Goal: Use online tool/utility

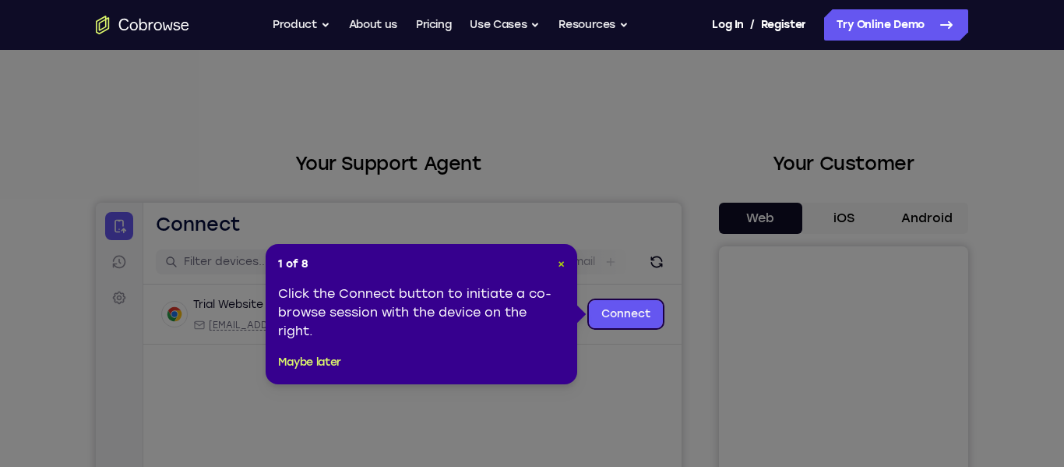
click at [559, 263] on span "×" at bounding box center [561, 263] width 7 height 13
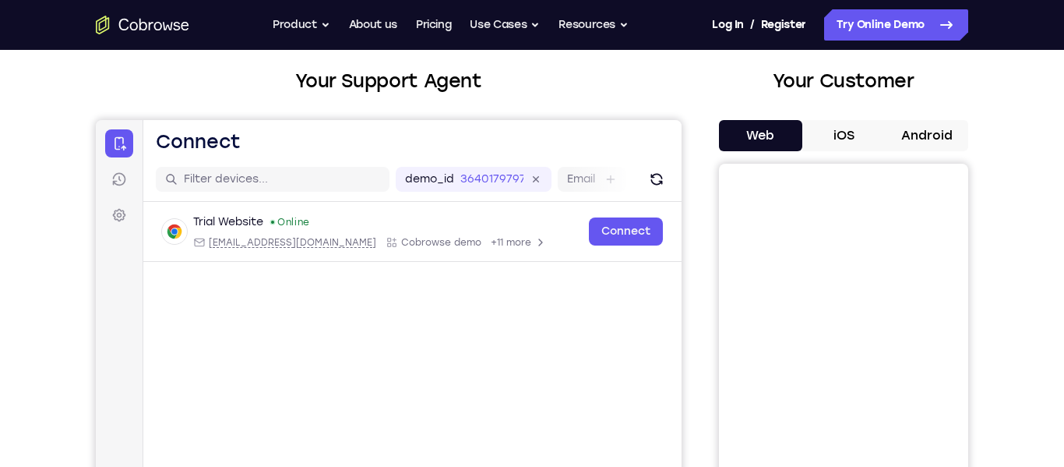
click at [924, 130] on button "Android" at bounding box center [926, 135] width 83 height 31
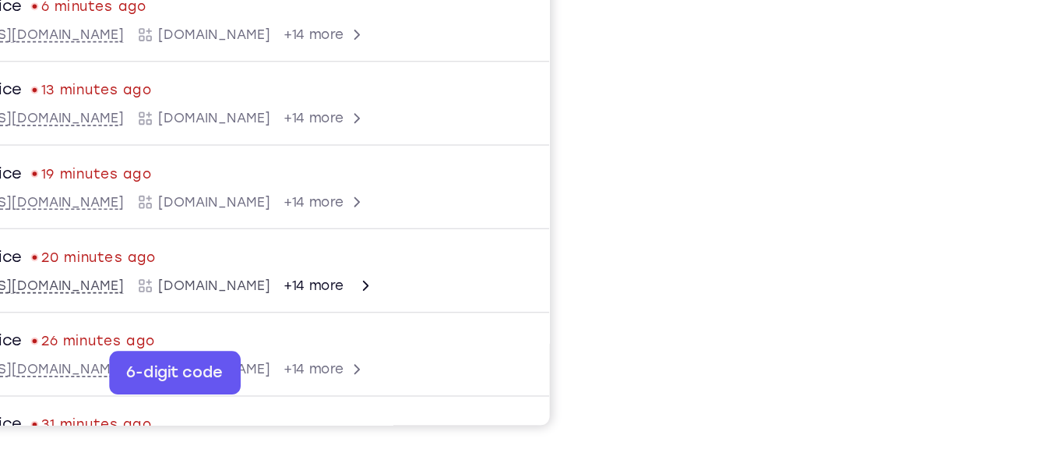
scroll to position [290, 0]
click at [959, 310] on div at bounding box center [843, 195] width 249 height 479
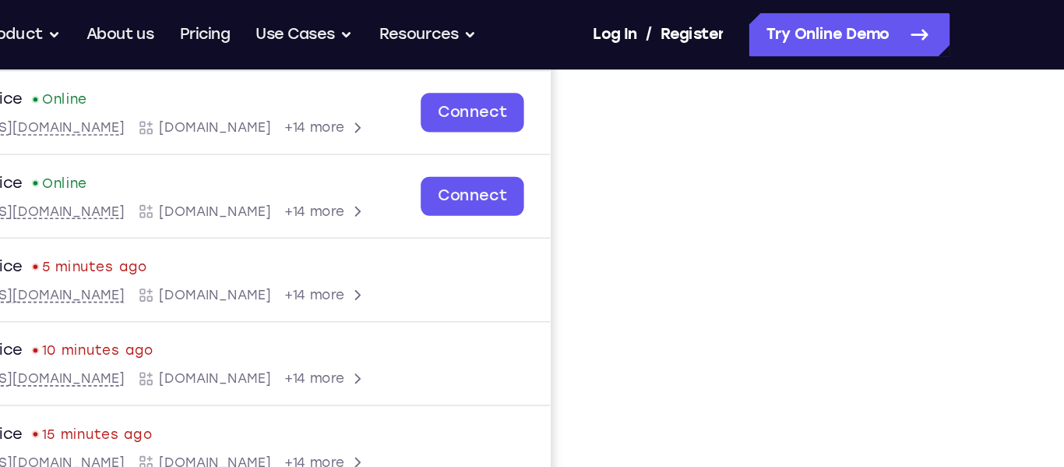
scroll to position [231, 0]
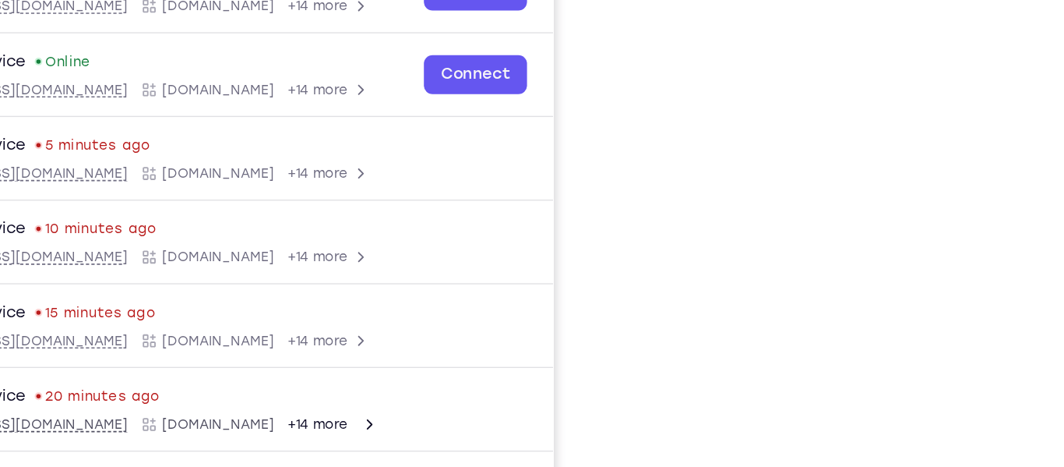
click at [689, 327] on div "Your Support Agent Your Customer Web iOS Android" at bounding box center [532, 206] width 873 height 576
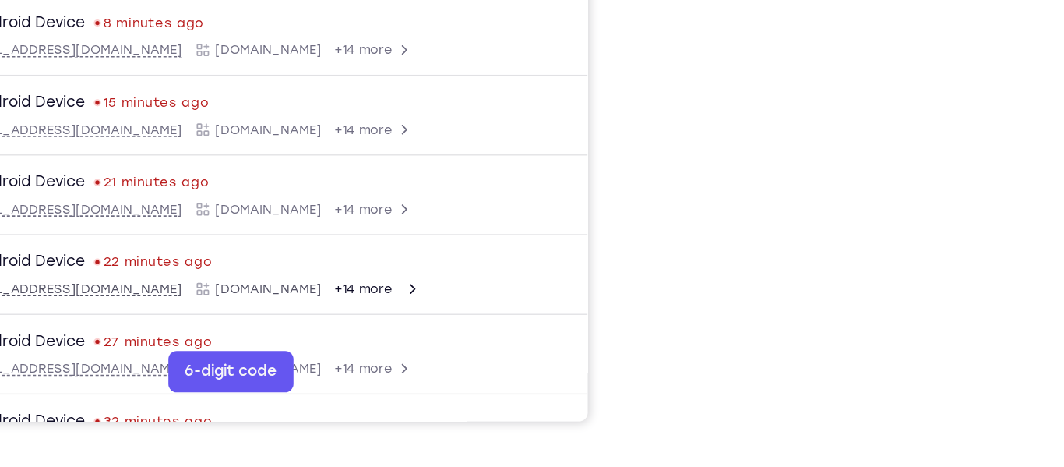
scroll to position [325, 0]
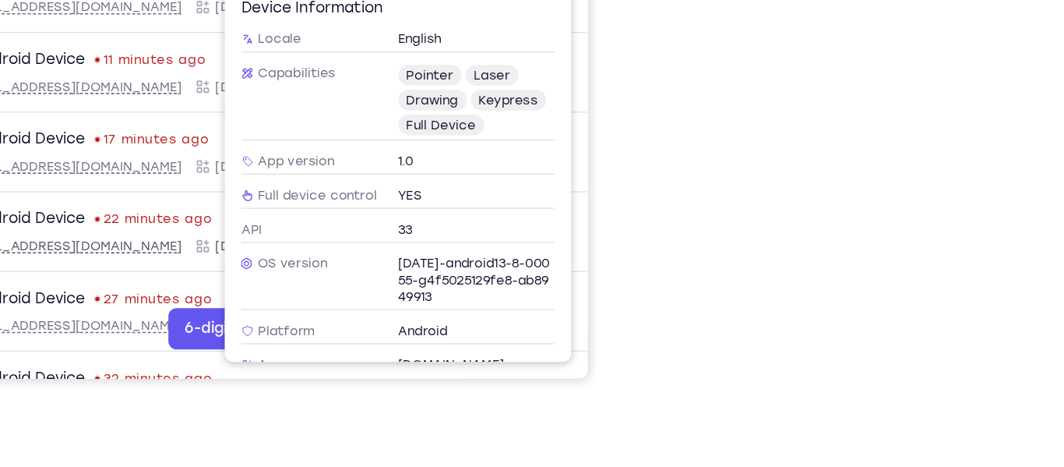
click at [715, 259] on div "Your Support Agent Your Customer Web iOS Android" at bounding box center [532, 113] width 873 height 576
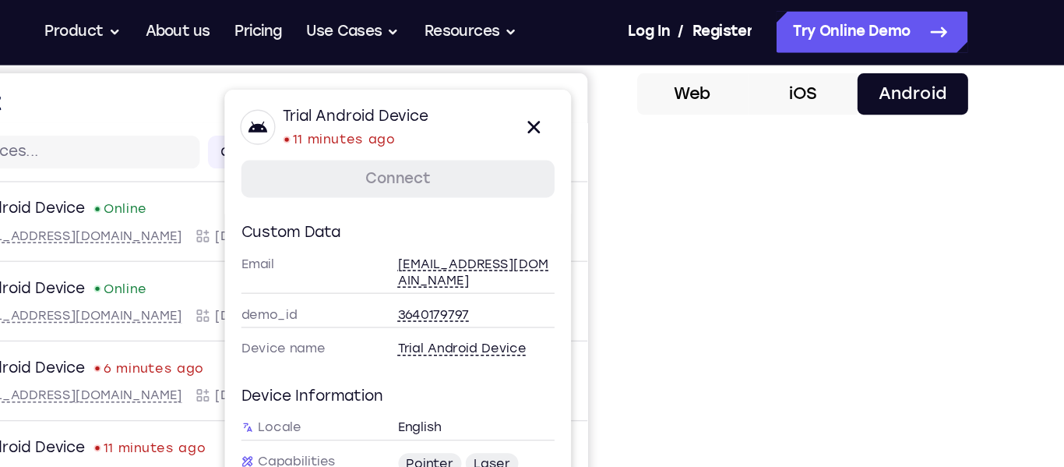
scroll to position [144, 0]
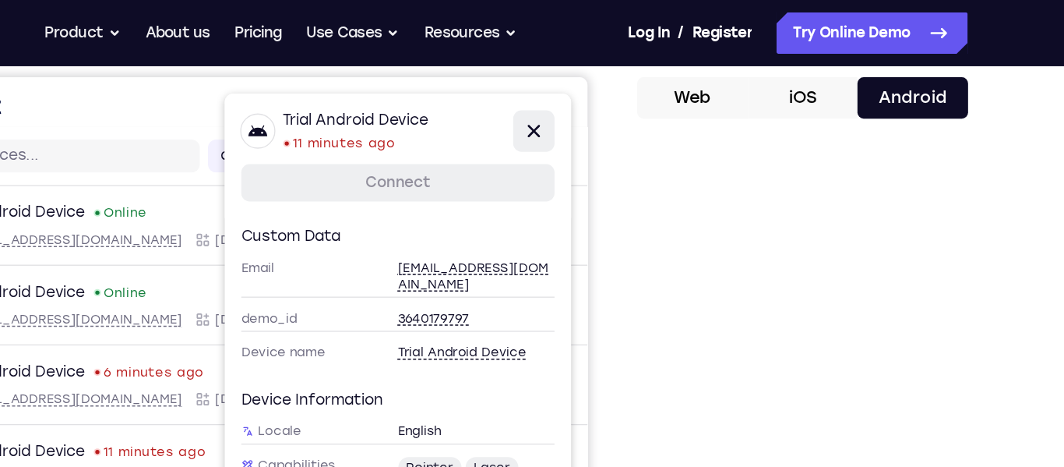
click at [357, 111] on icon at bounding box center [355, 117] width 19 height 19
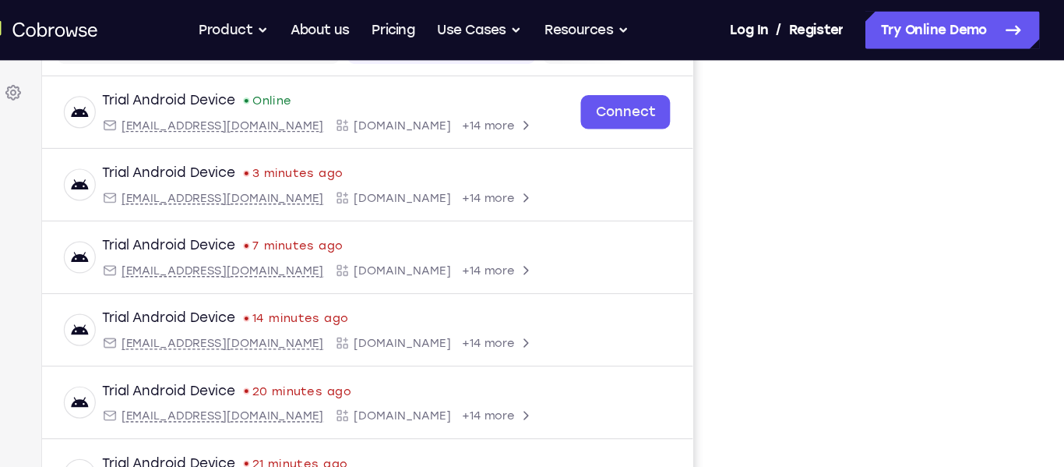
scroll to position [221, 0]
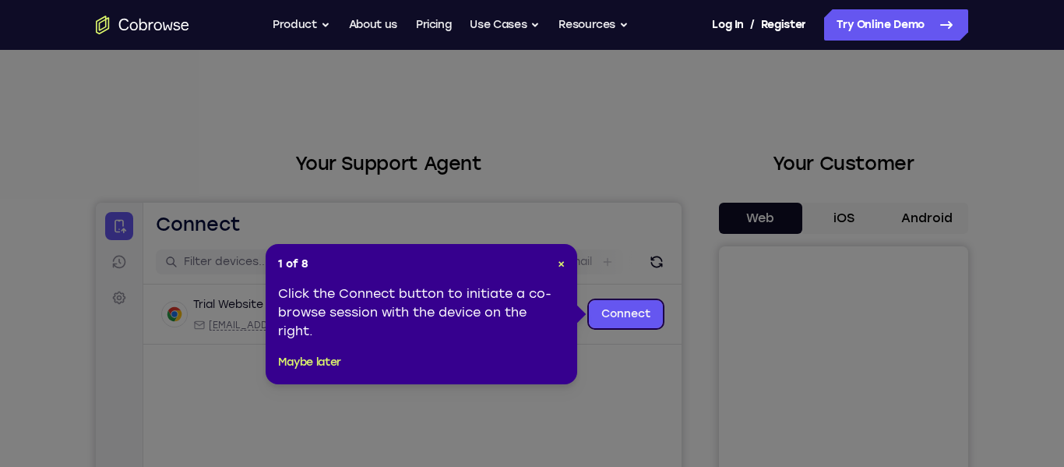
click at [917, 203] on icon at bounding box center [532, 233] width 1064 height 467
click at [574, 266] on div "1 of 8 × Click the Connect button to initiate a co-browse session with the devi…" at bounding box center [422, 314] width 312 height 140
click at [561, 263] on span "×" at bounding box center [561, 263] width 7 height 13
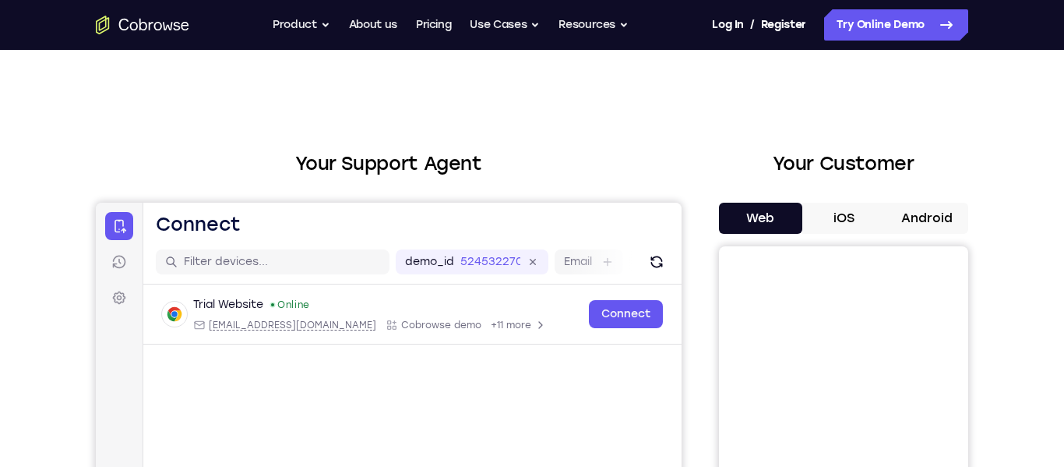
click at [942, 221] on button "Android" at bounding box center [926, 218] width 83 height 31
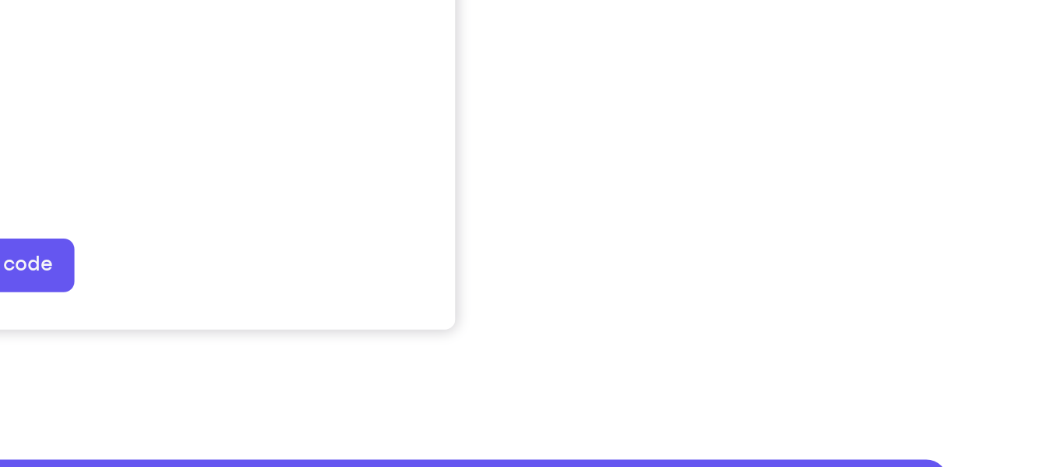
scroll to position [342, 0]
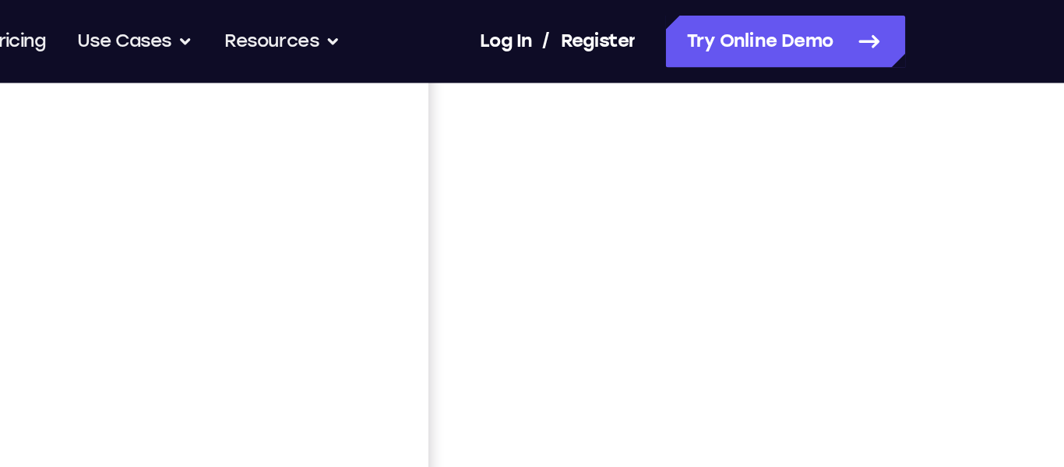
scroll to position [380, 0]
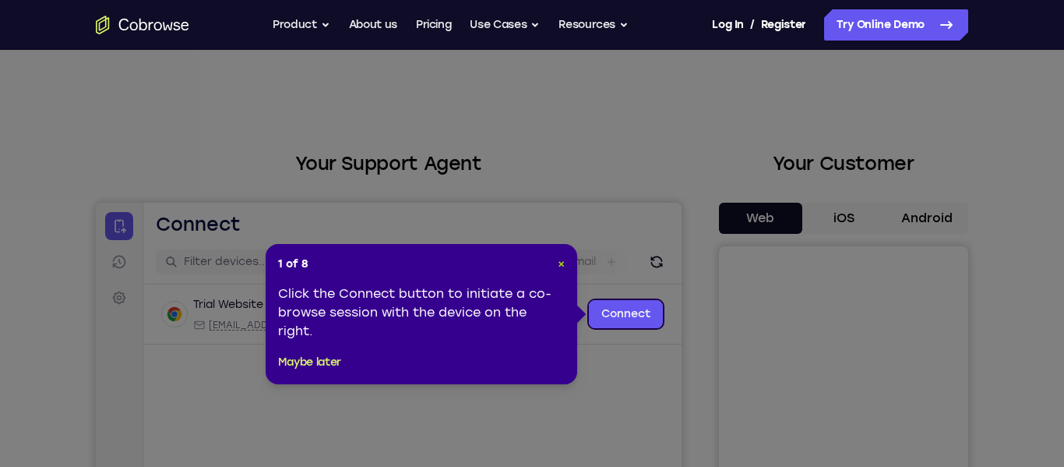
click at [561, 263] on span "×" at bounding box center [561, 263] width 7 height 13
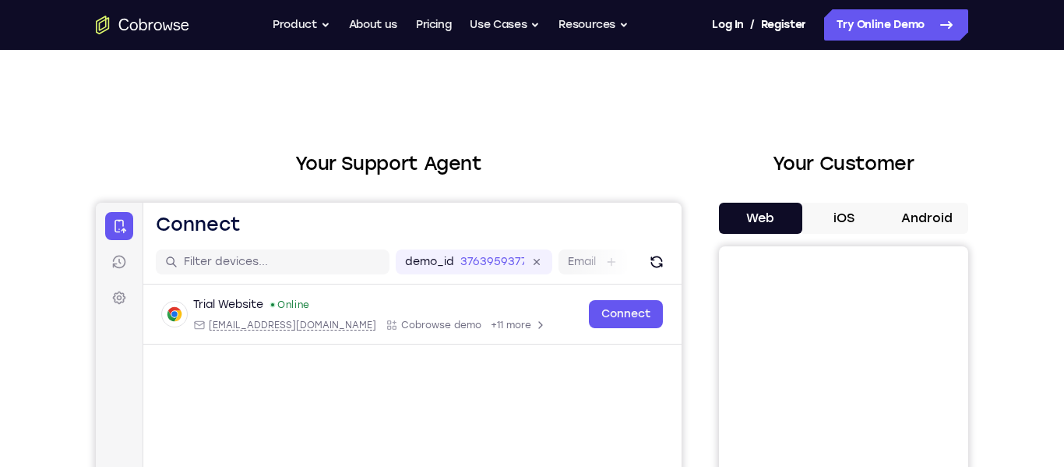
click at [928, 219] on button "Android" at bounding box center [926, 218] width 83 height 31
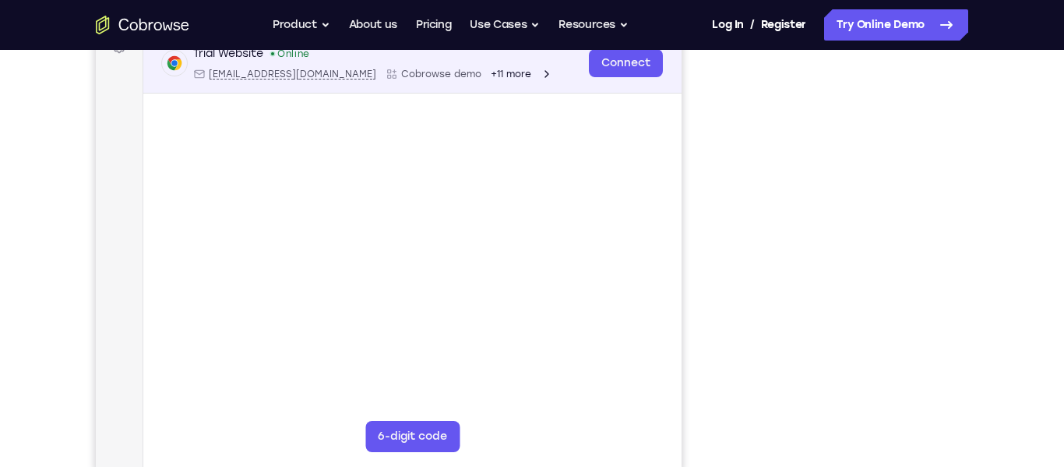
scroll to position [263, 0]
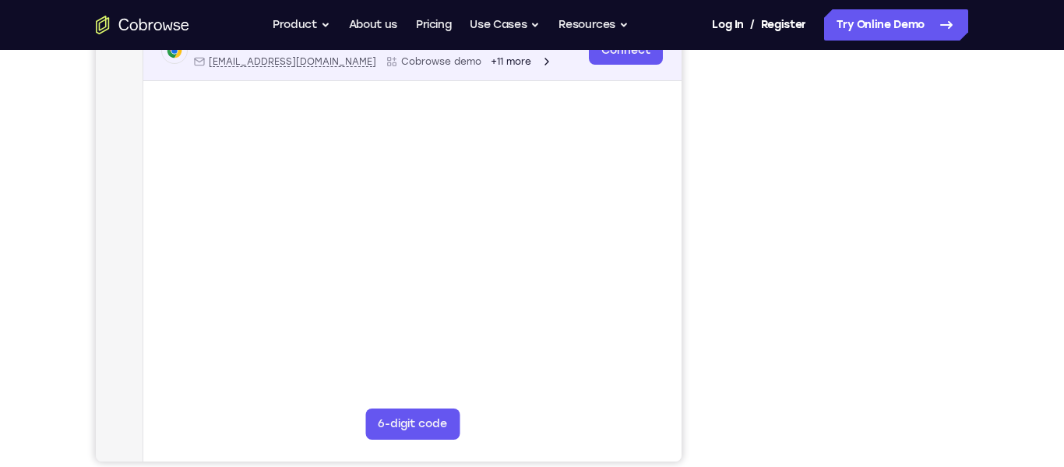
click at [335, 325] on main "demo_id 3763959377 3763959377 Email User ID Device ID Device name 6-digit code …" at bounding box center [412, 238] width 538 height 522
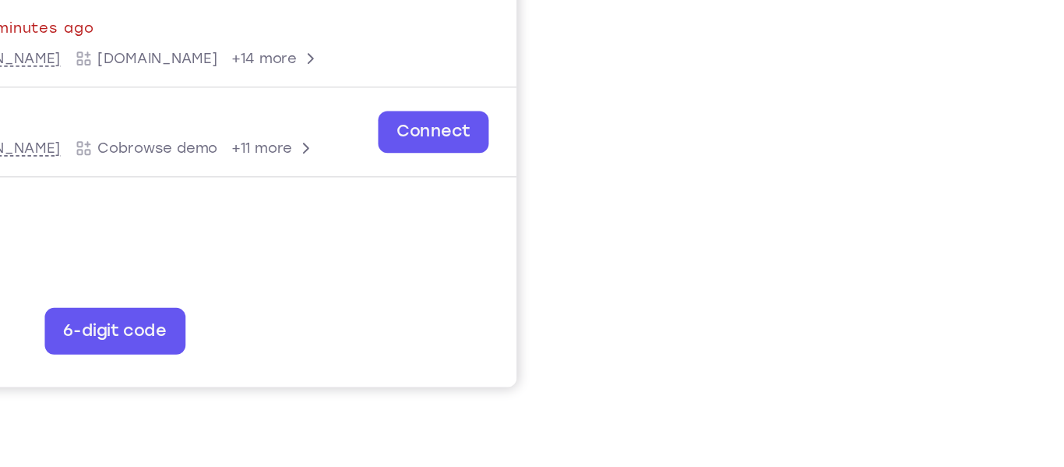
scroll to position [314, 0]
